Goal: Transaction & Acquisition: Purchase product/service

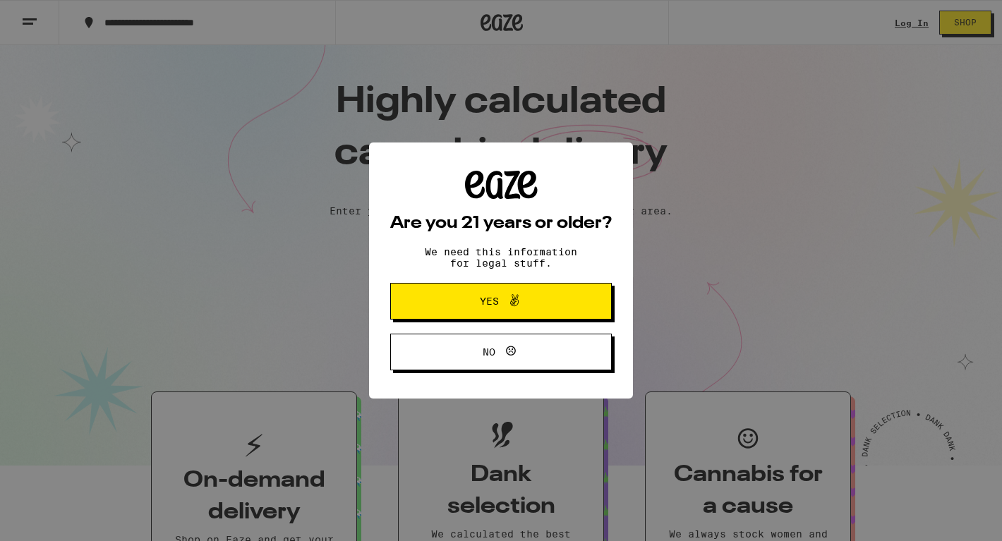
click at [524, 306] on span "Yes" at bounding box center [500, 301] width 107 height 18
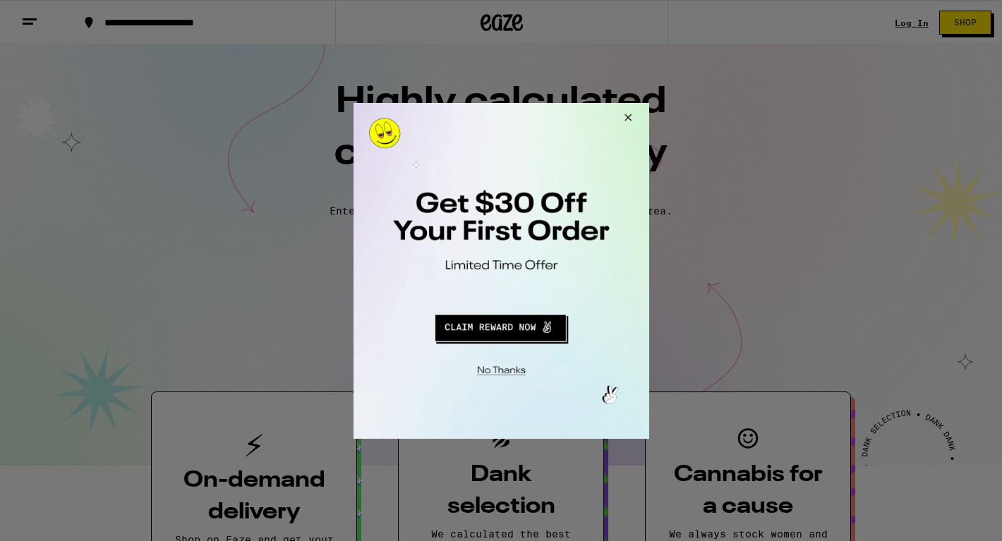
click at [627, 115] on button "Close Modal" at bounding box center [625, 119] width 38 height 34
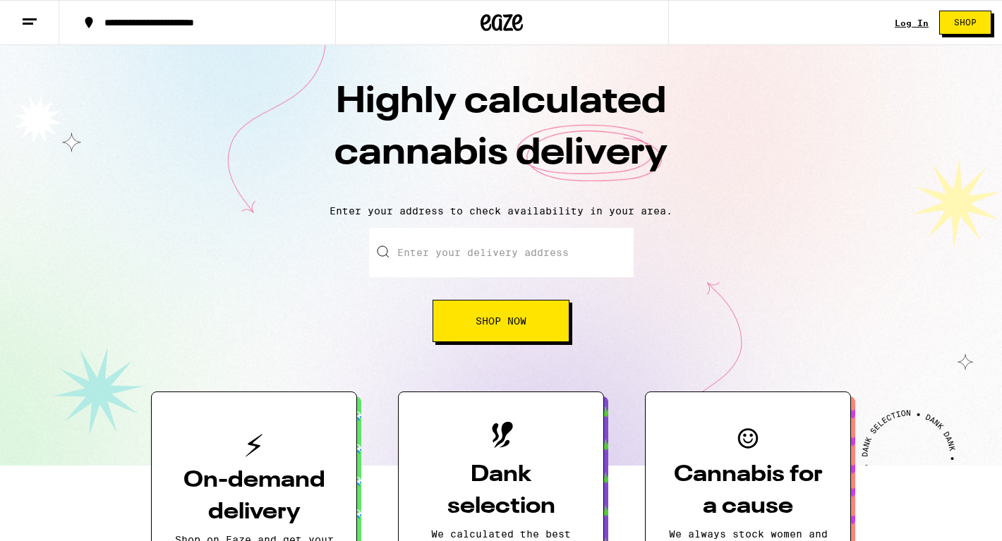
click at [490, 246] on input "Enter your delivery address" at bounding box center [501, 252] width 265 height 49
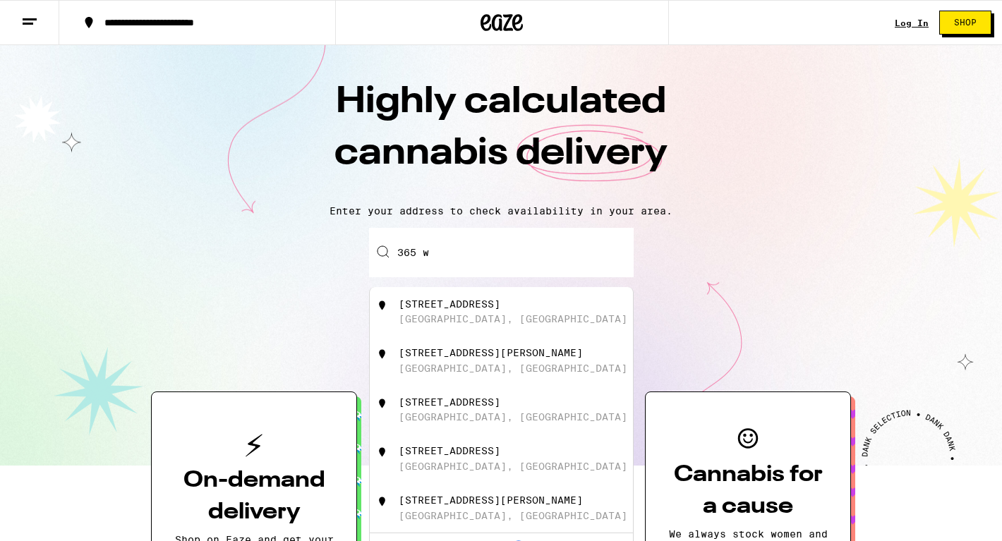
click at [467, 319] on div "[GEOGRAPHIC_DATA], [GEOGRAPHIC_DATA]" at bounding box center [513, 318] width 229 height 11
type input "[STREET_ADDRESS]"
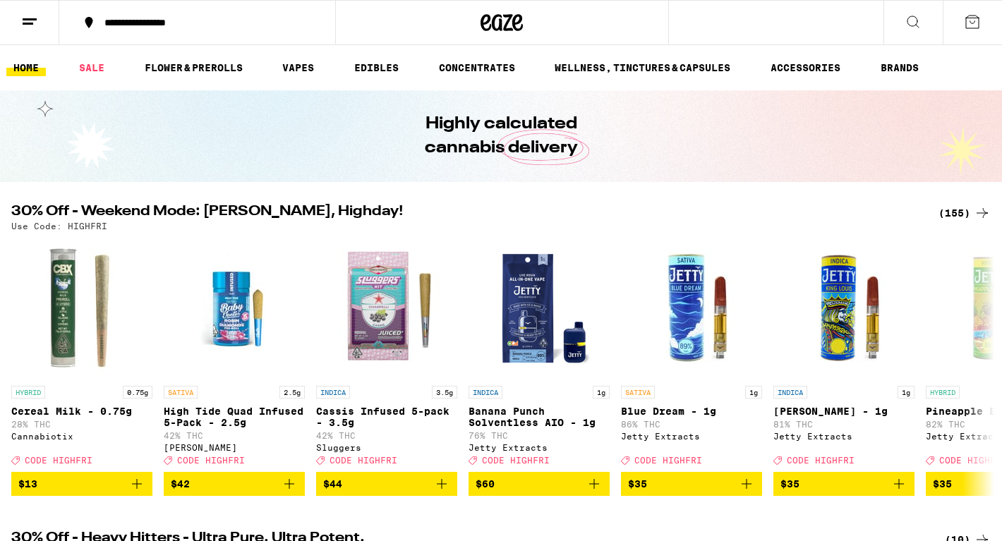
click at [917, 18] on icon at bounding box center [913, 21] width 17 height 17
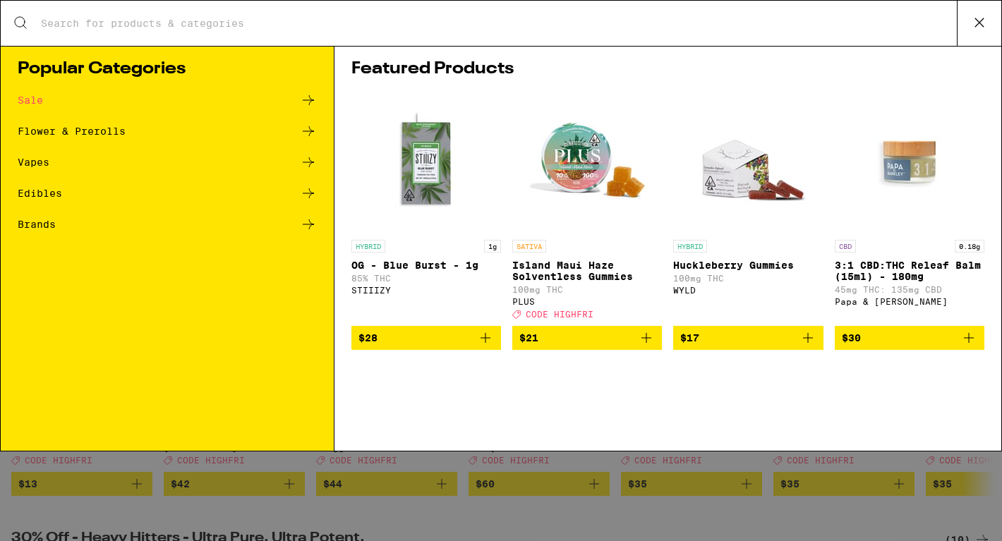
click at [206, 23] on input "Search for Products" at bounding box center [498, 23] width 917 height 13
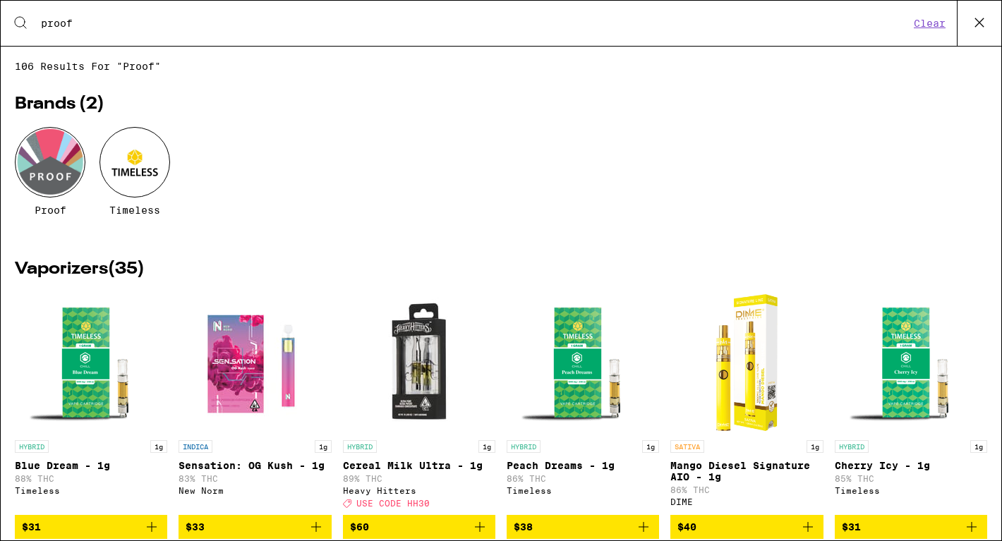
type input "proof"
click at [54, 152] on div at bounding box center [50, 162] width 71 height 71
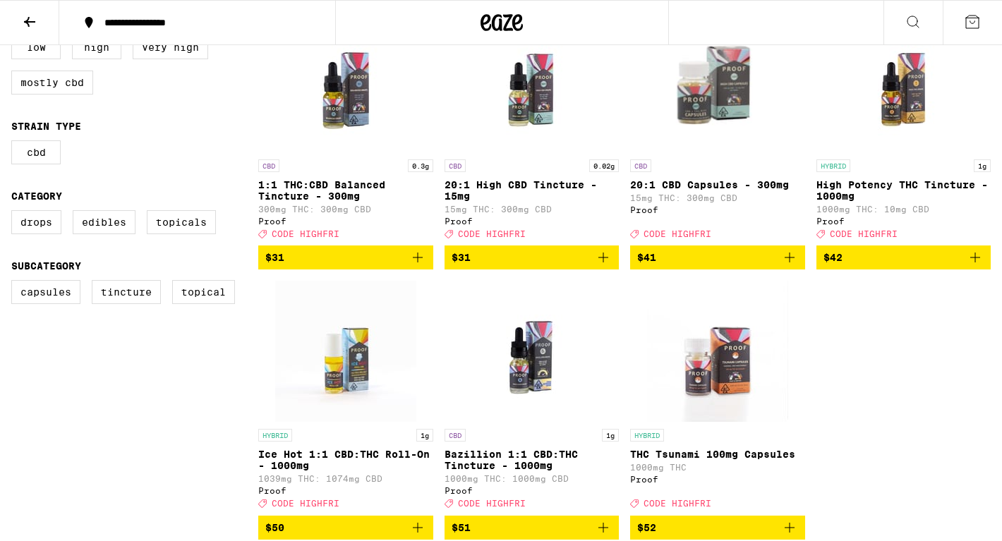
scroll to position [443, 0]
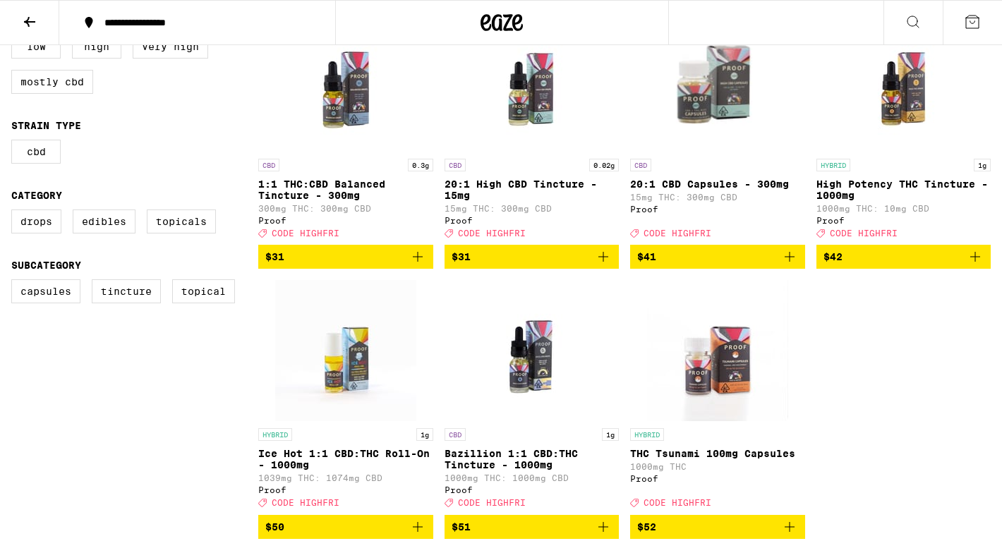
click at [800, 502] on div "HYBRID THC Tsunami 100mg Capsules 1000mg THC Proof Deal Created with Sketch. CO…" at bounding box center [717, 467] width 175 height 79
click at [906, 109] on img "Open page for High Potency THC Tincture - 1000mg from Proof" at bounding box center [903, 81] width 141 height 141
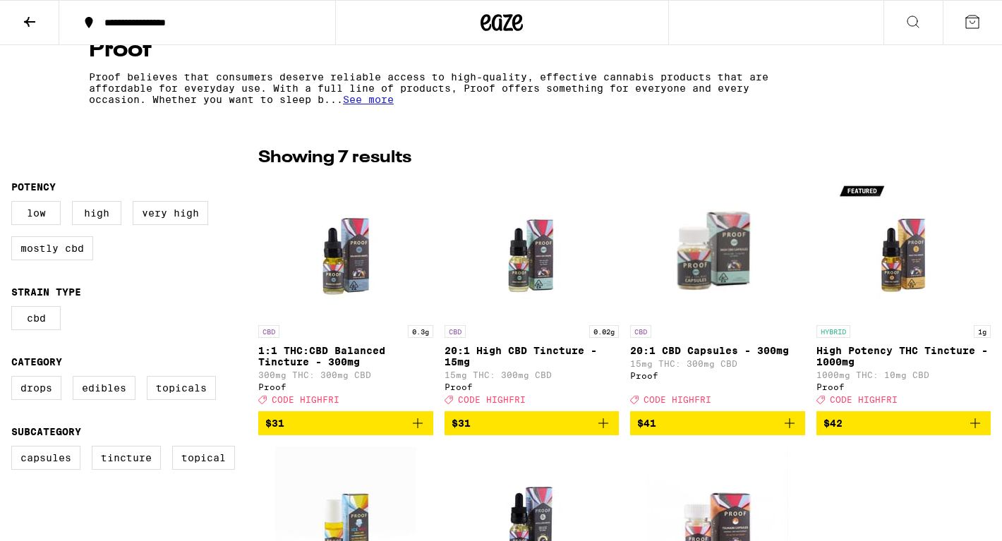
scroll to position [270, 0]
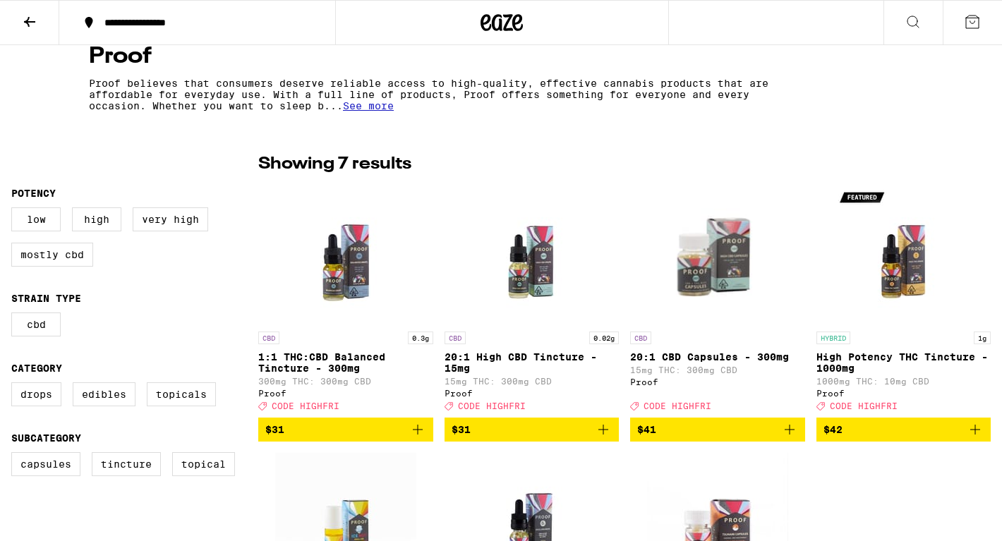
click at [898, 270] on img "Open page for High Potency THC Tincture - 1000mg from Proof" at bounding box center [903, 253] width 141 height 141
